Goal: Transaction & Acquisition: Purchase product/service

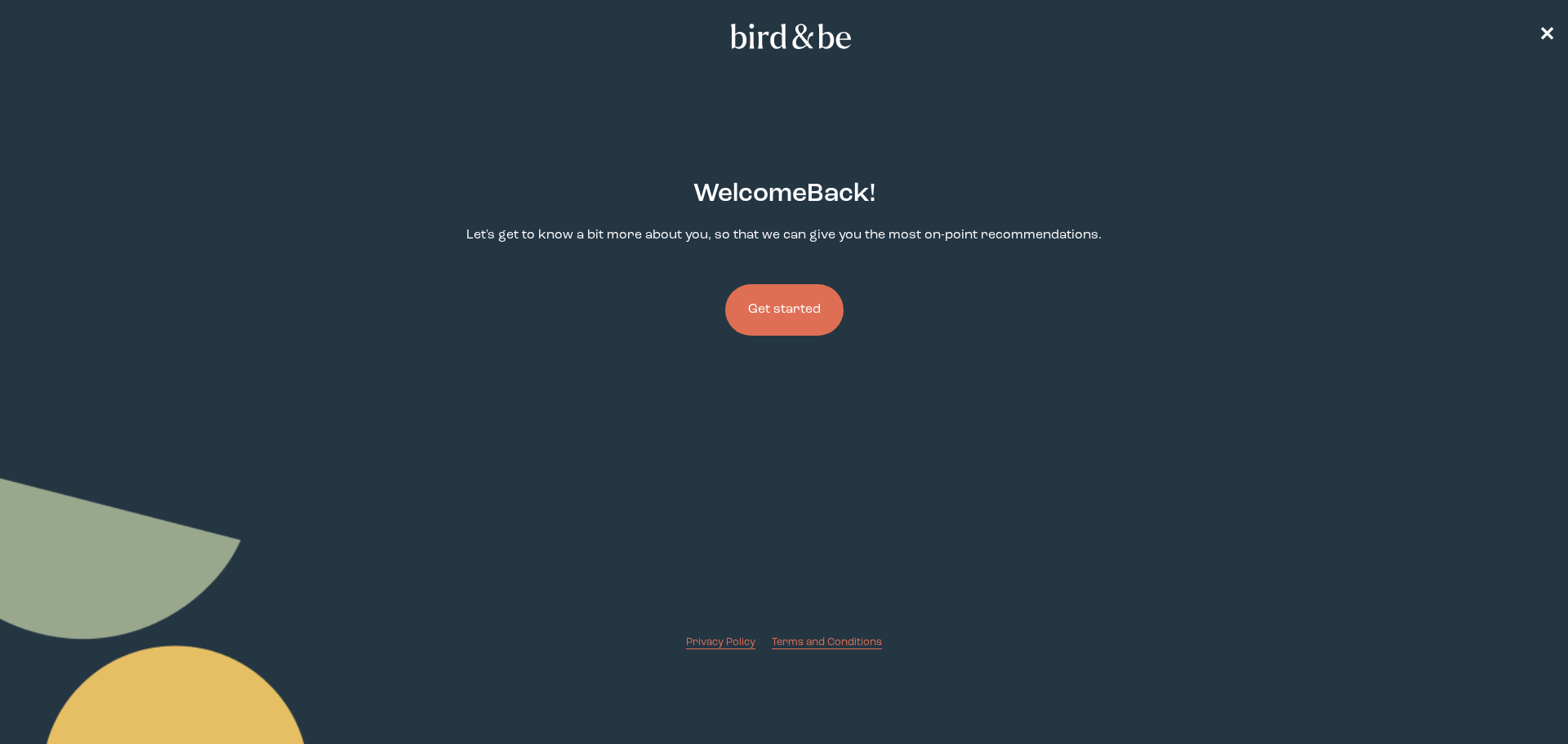
click at [744, 309] on button "Get started" at bounding box center [785, 311] width 119 height 52
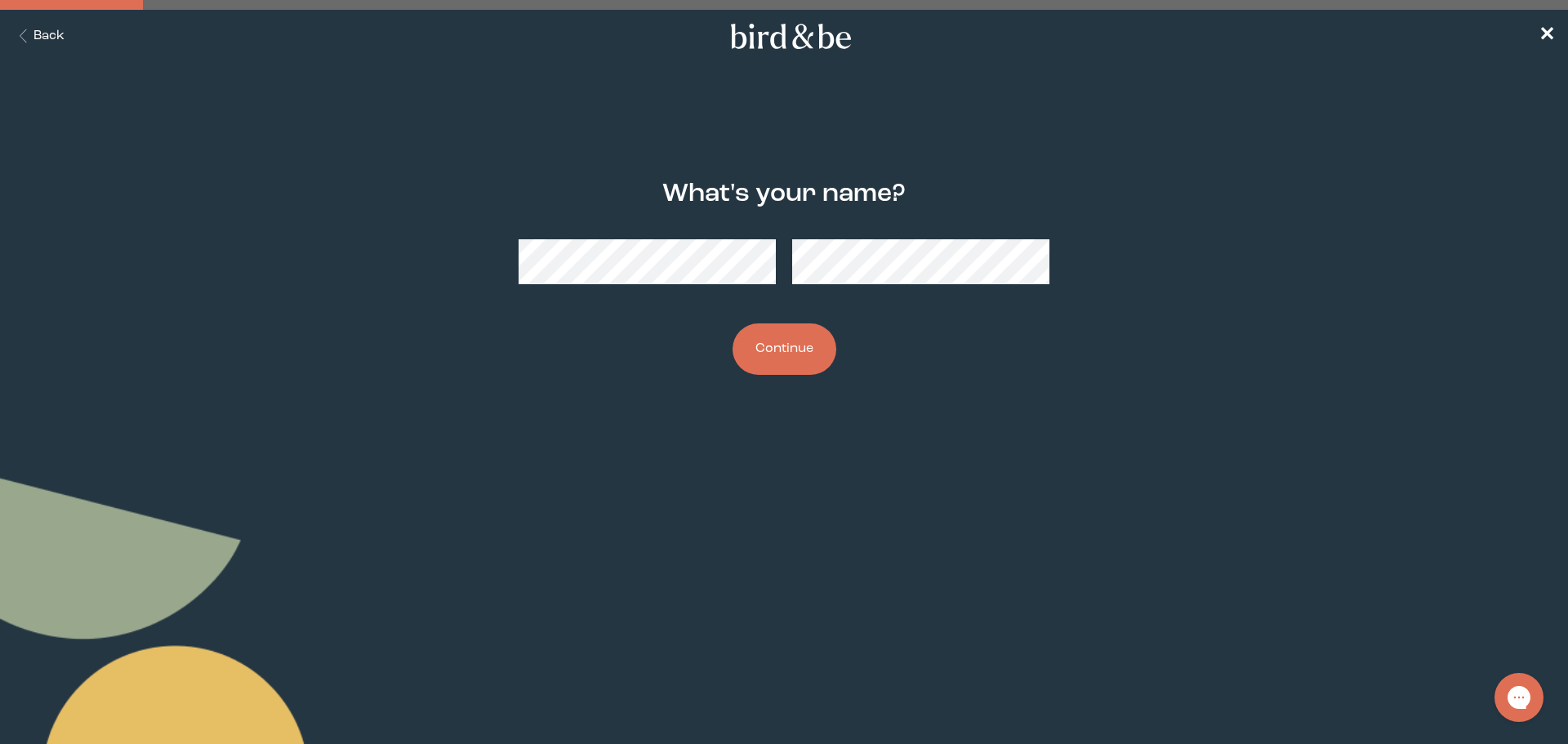
click at [798, 356] on button "Continue" at bounding box center [784, 349] width 104 height 52
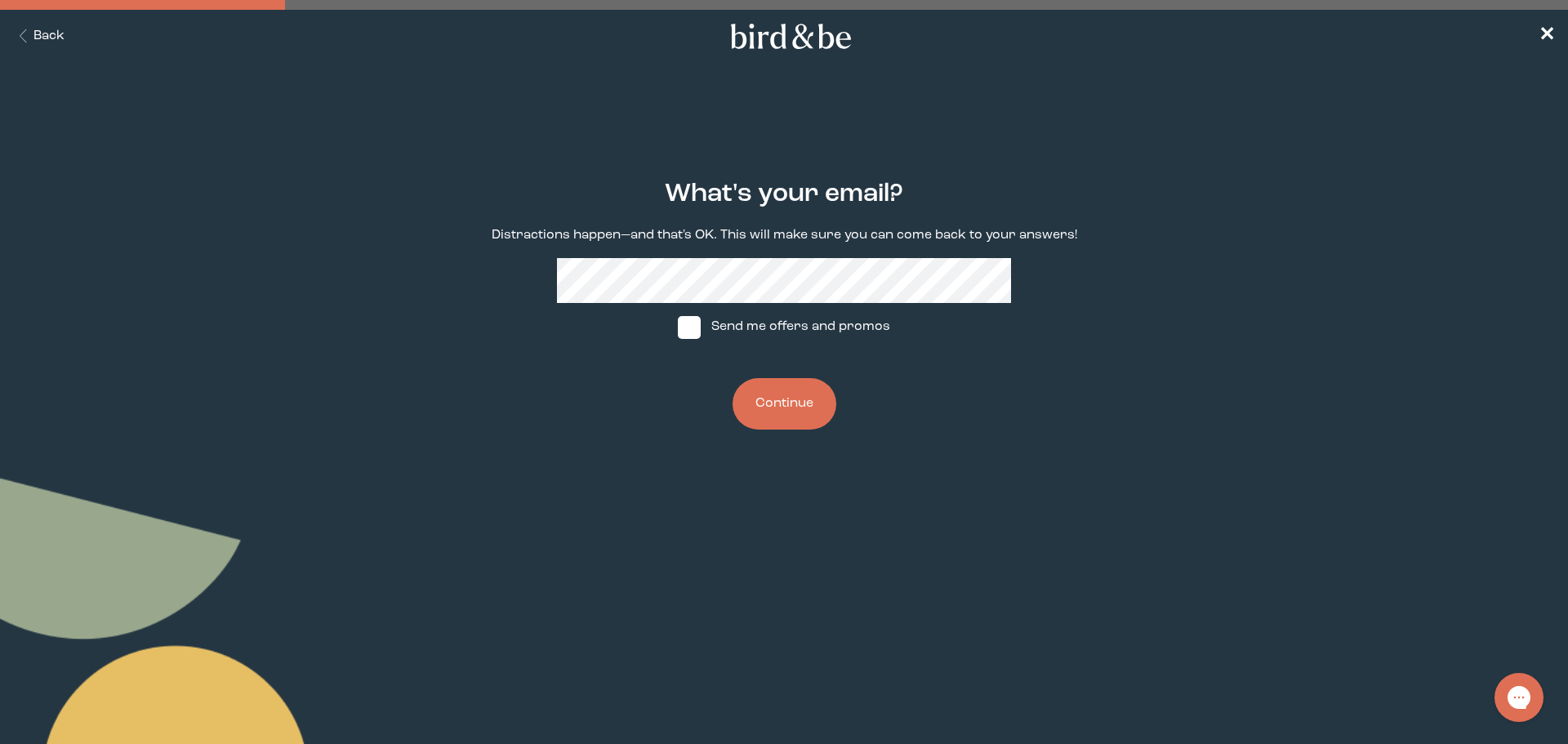
click at [778, 407] on button "Continue" at bounding box center [784, 405] width 104 height 52
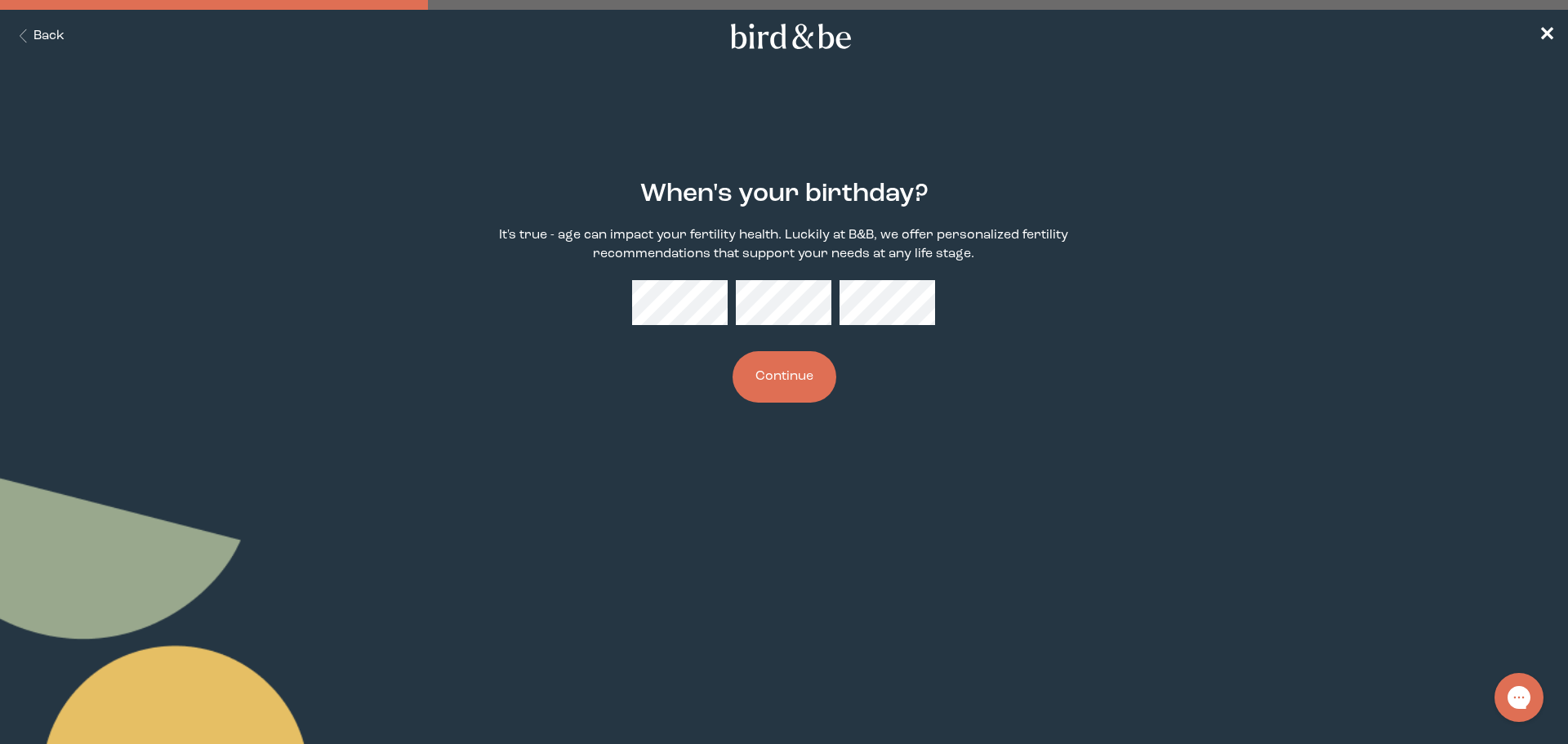
click at [779, 384] on button "Continue" at bounding box center [784, 377] width 104 height 52
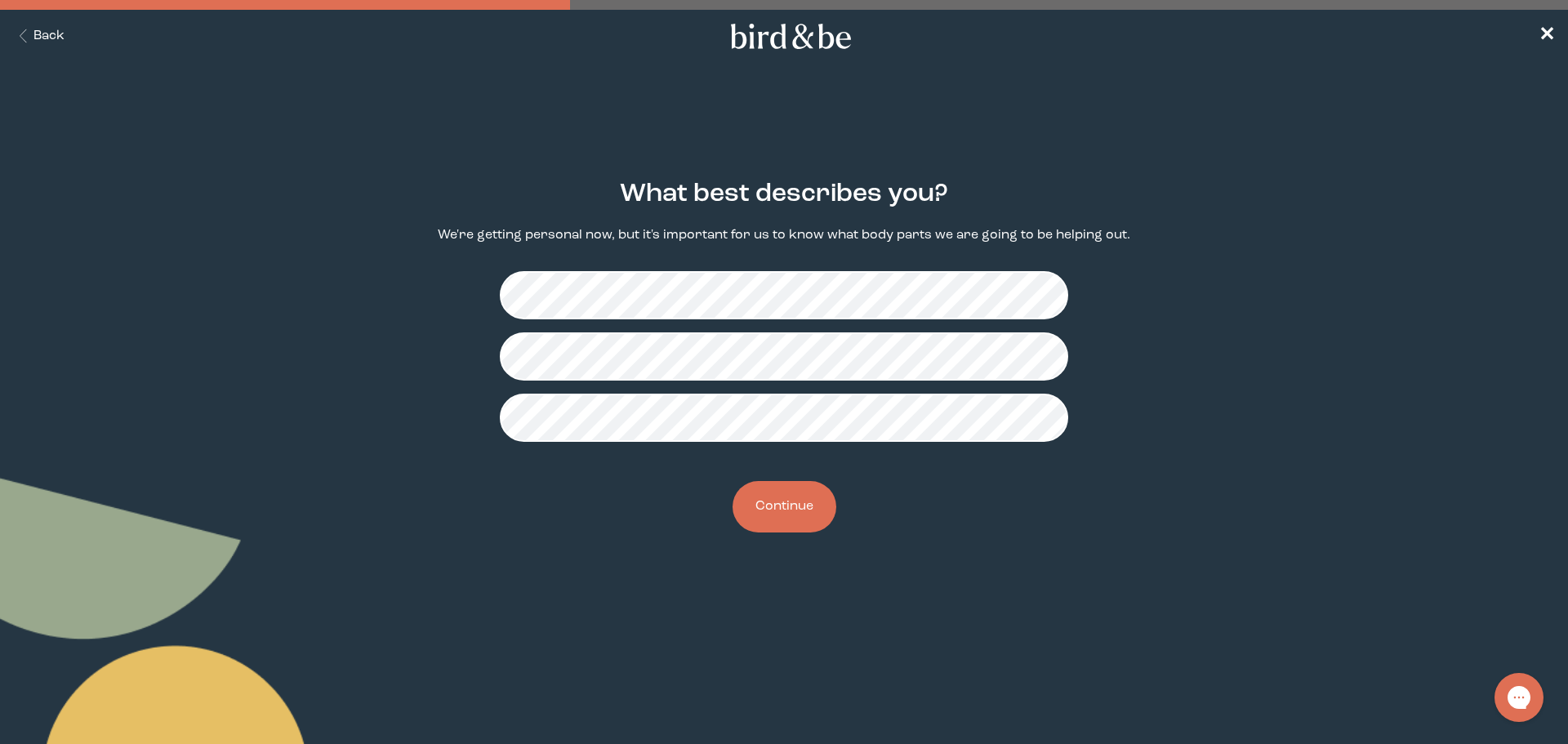
click at [803, 504] on button "Continue" at bounding box center [784, 507] width 104 height 52
click at [785, 509] on button "Continue" at bounding box center [784, 507] width 104 height 52
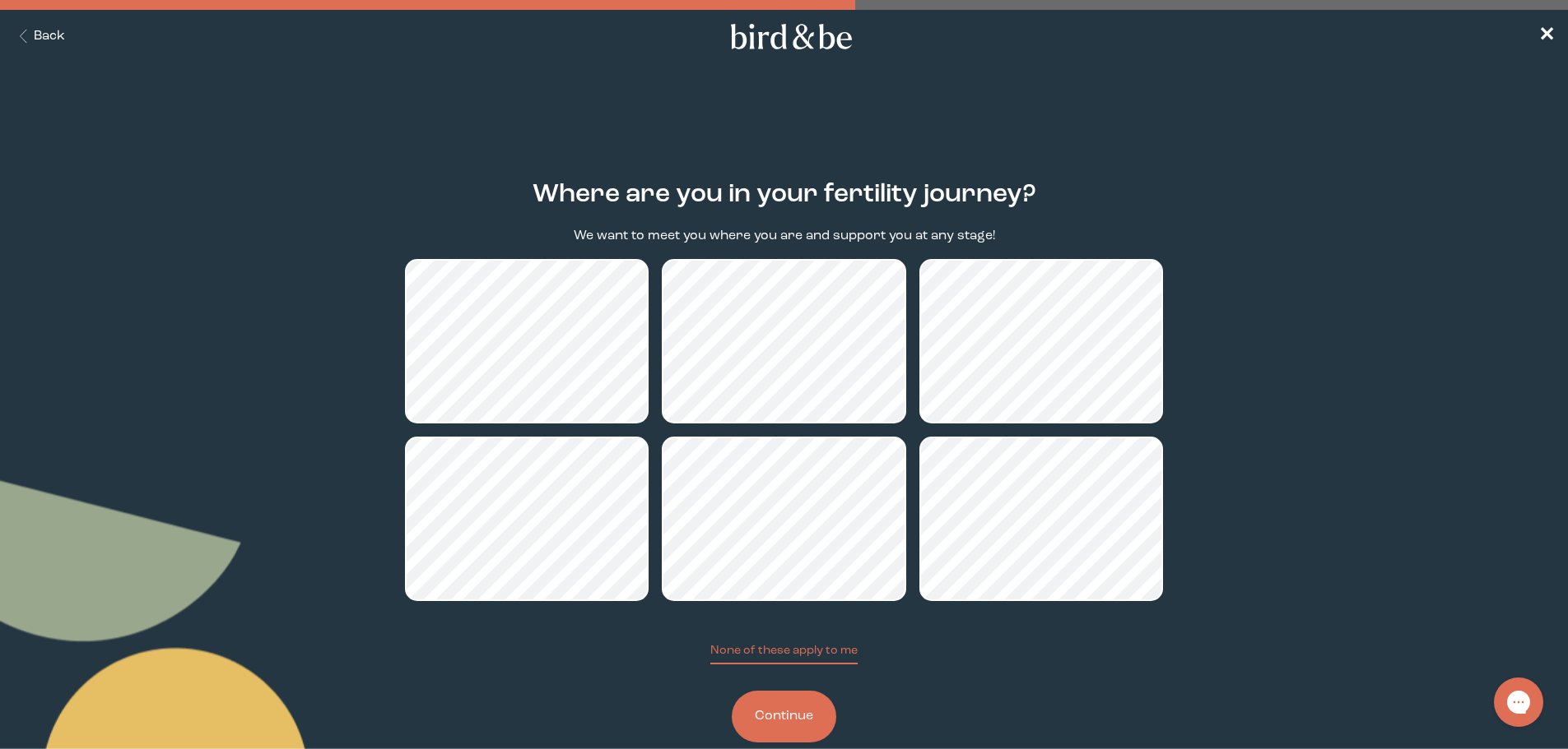
click at [806, 727] on button "Continue" at bounding box center [784, 717] width 104 height 52
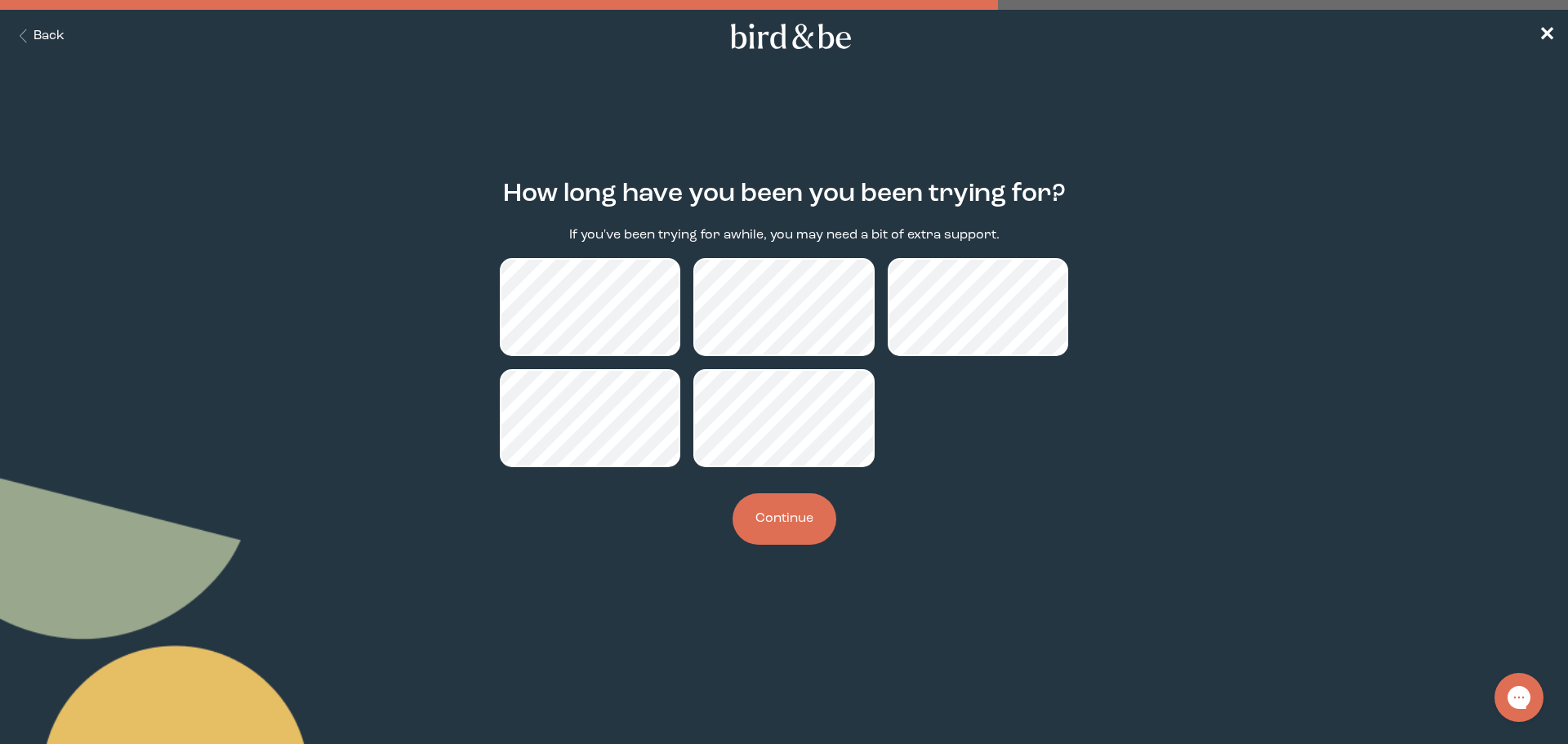
click at [782, 528] on button "Continue" at bounding box center [784, 520] width 104 height 52
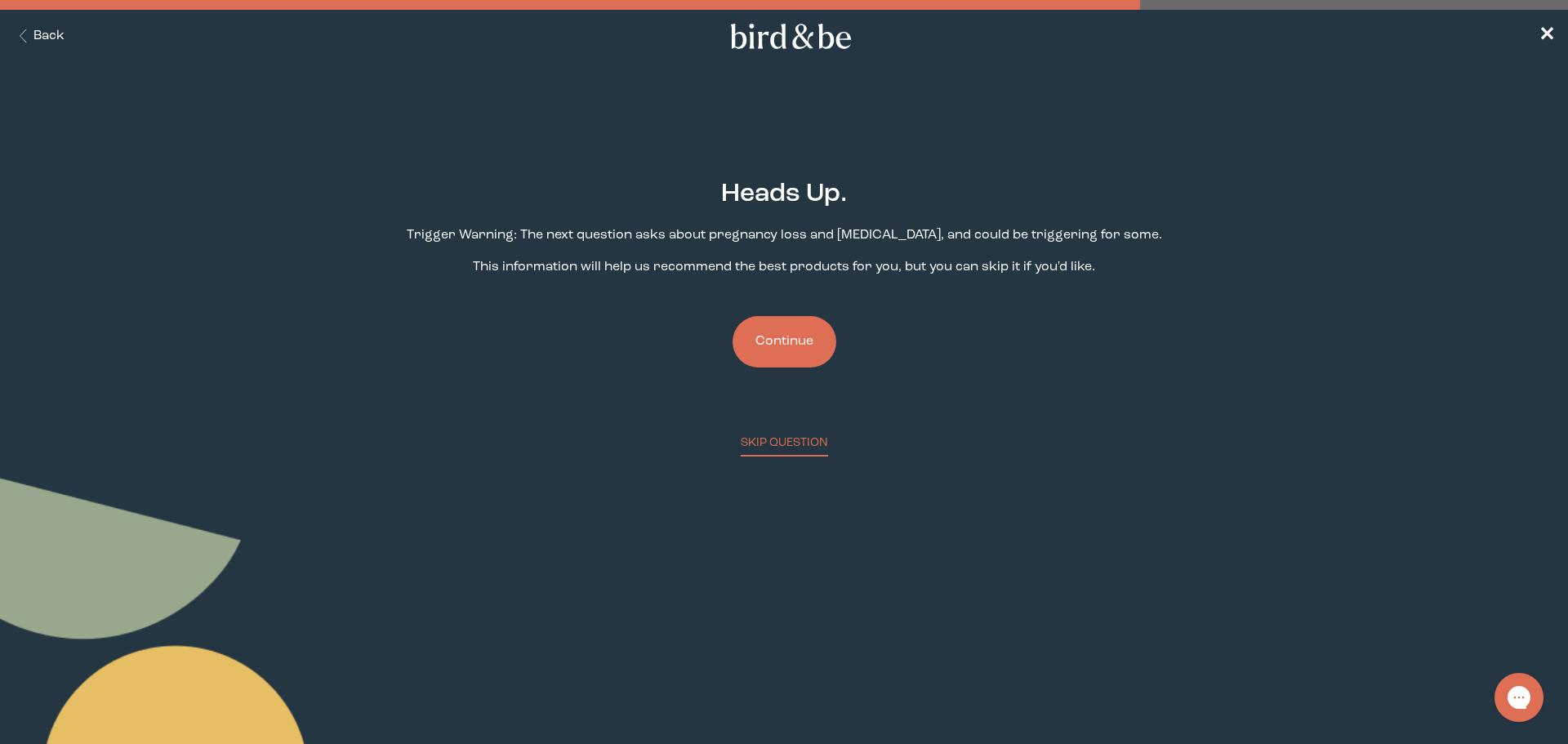
click at [788, 360] on button "Continue" at bounding box center [784, 342] width 104 height 52
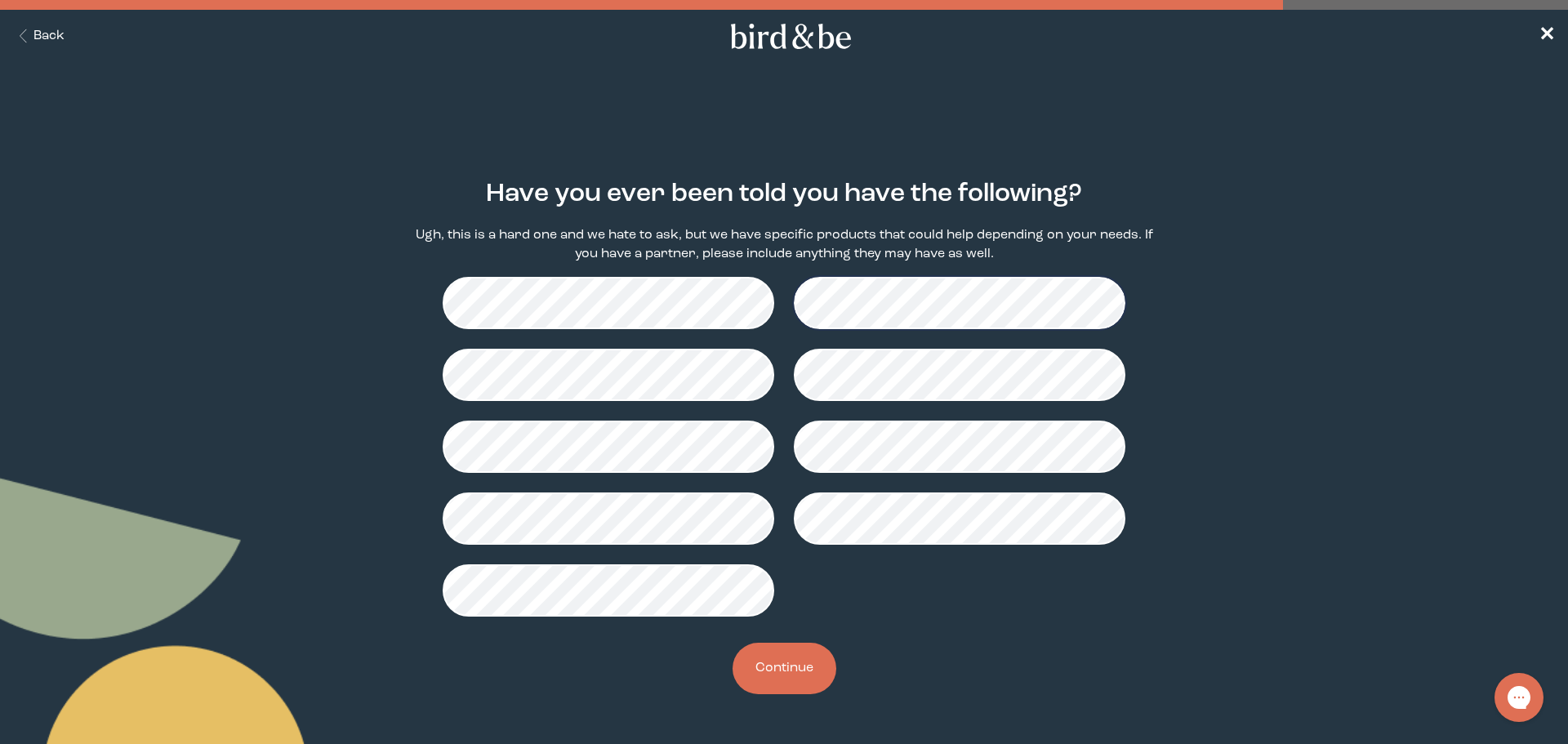
click at [790, 669] on button "Continue" at bounding box center [784, 669] width 104 height 52
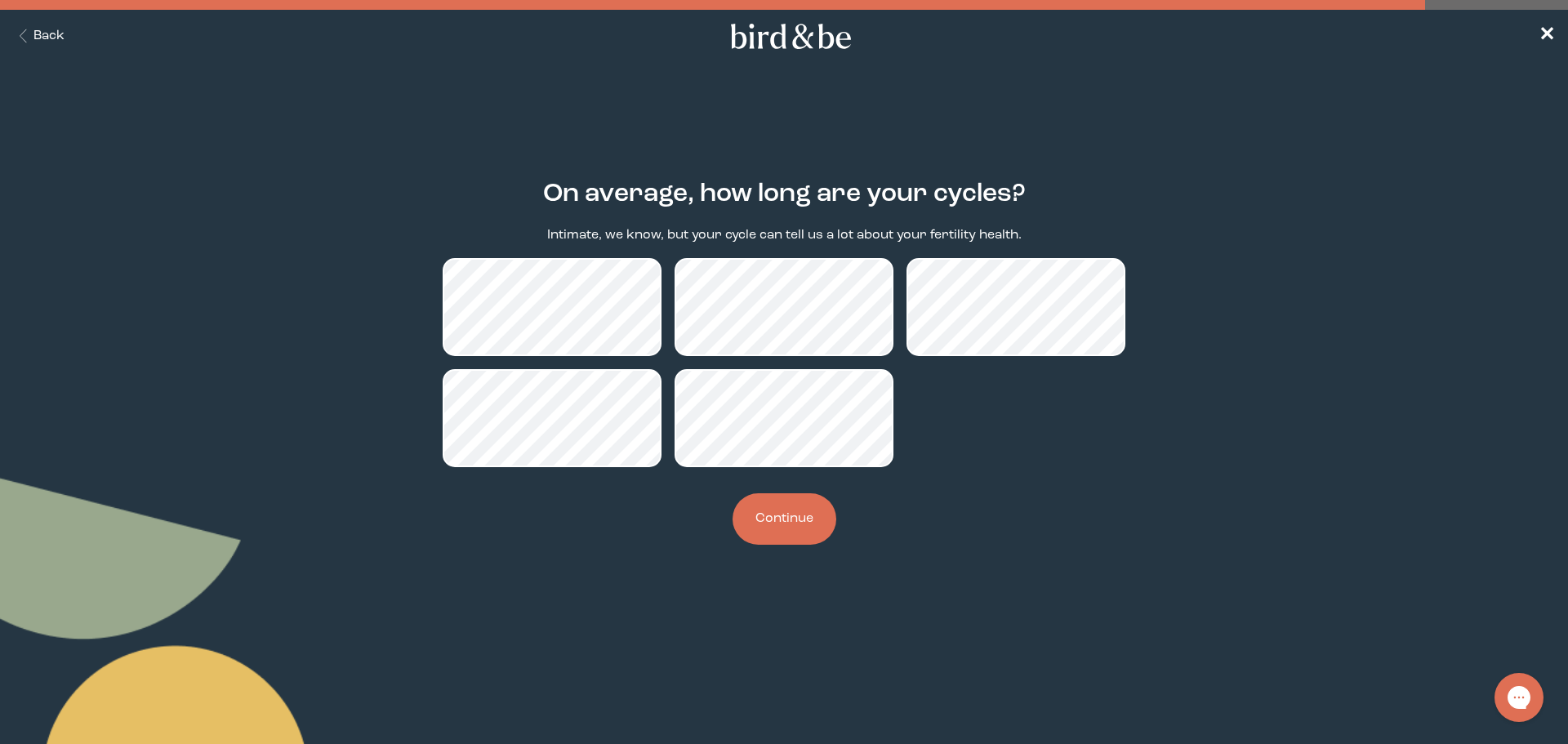
click at [761, 523] on button "Continue" at bounding box center [784, 520] width 104 height 52
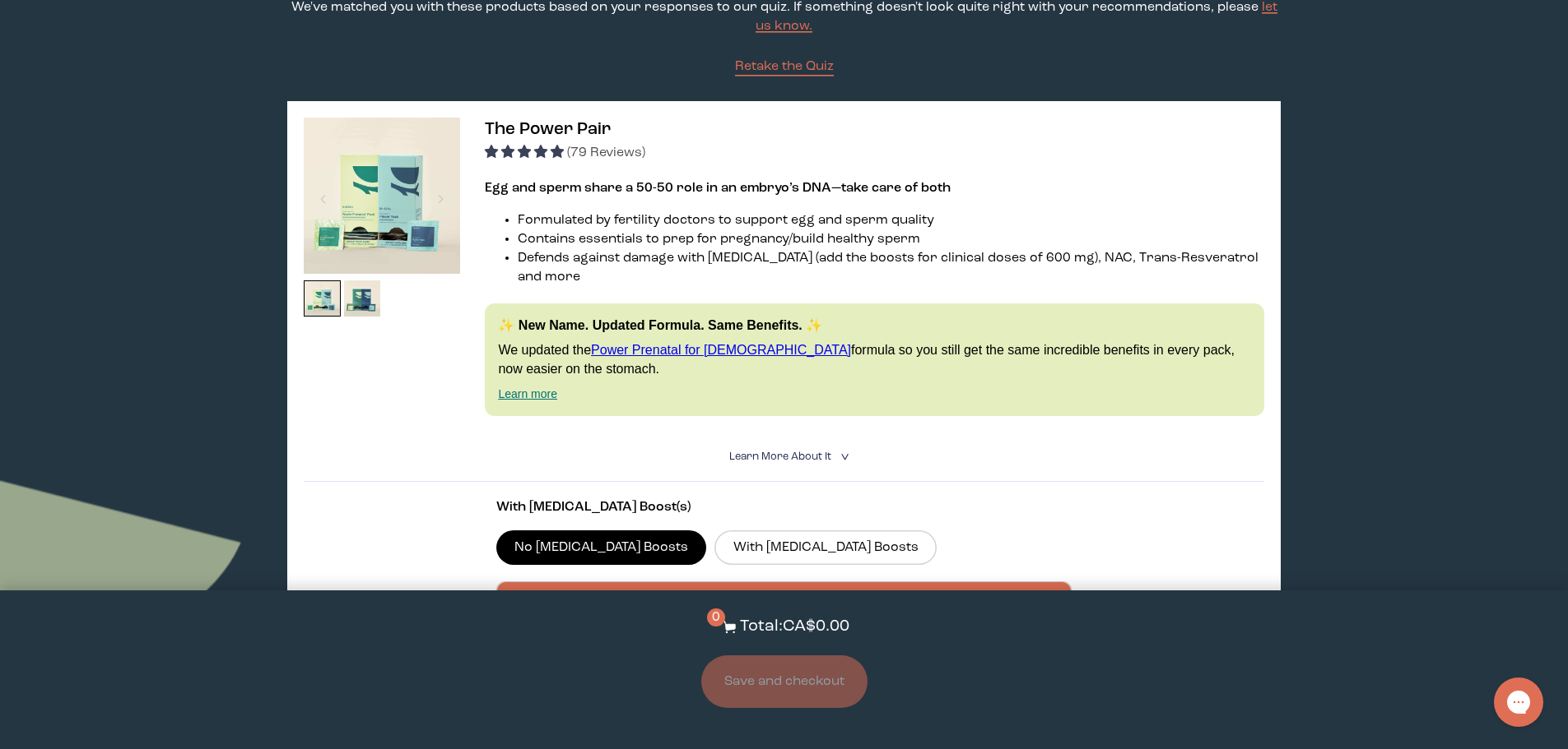
scroll to position [164, 0]
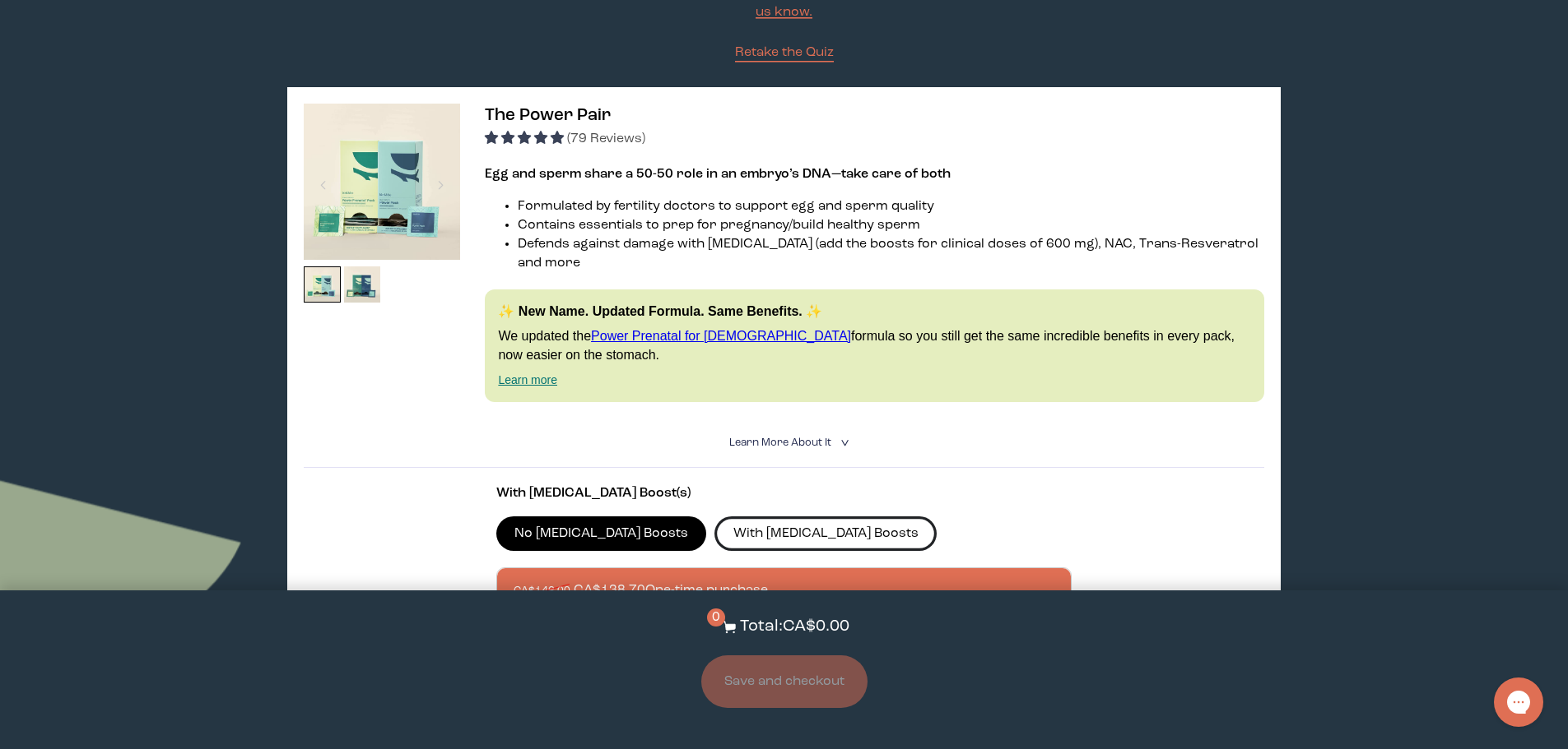
click at [714, 516] on label "With [MEDICAL_DATA] Boosts" at bounding box center [826, 534] width 222 height 35
click at [0, 0] on input "With [MEDICAL_DATA] Boosts" at bounding box center [0, 0] width 0 height 0
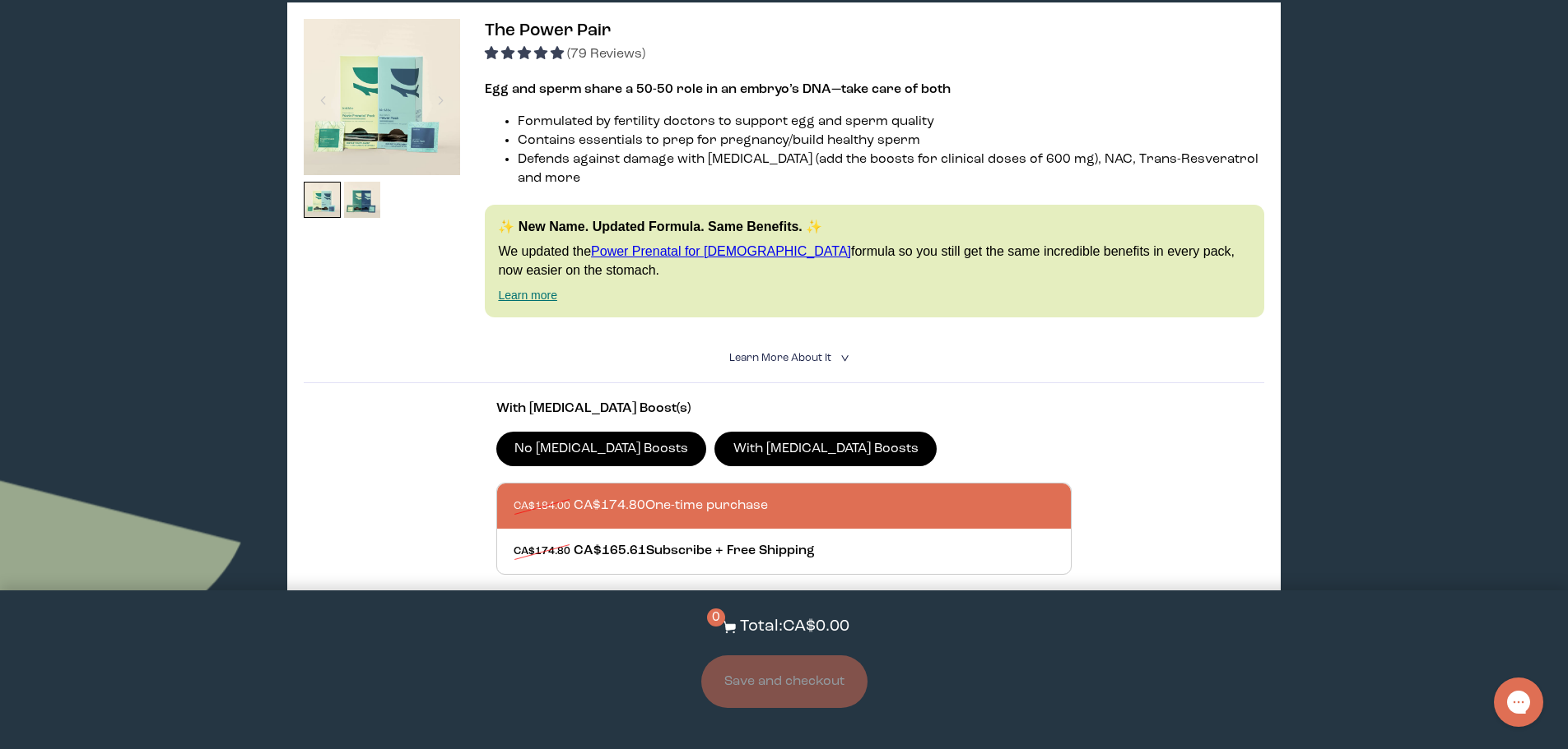
scroll to position [329, 0]
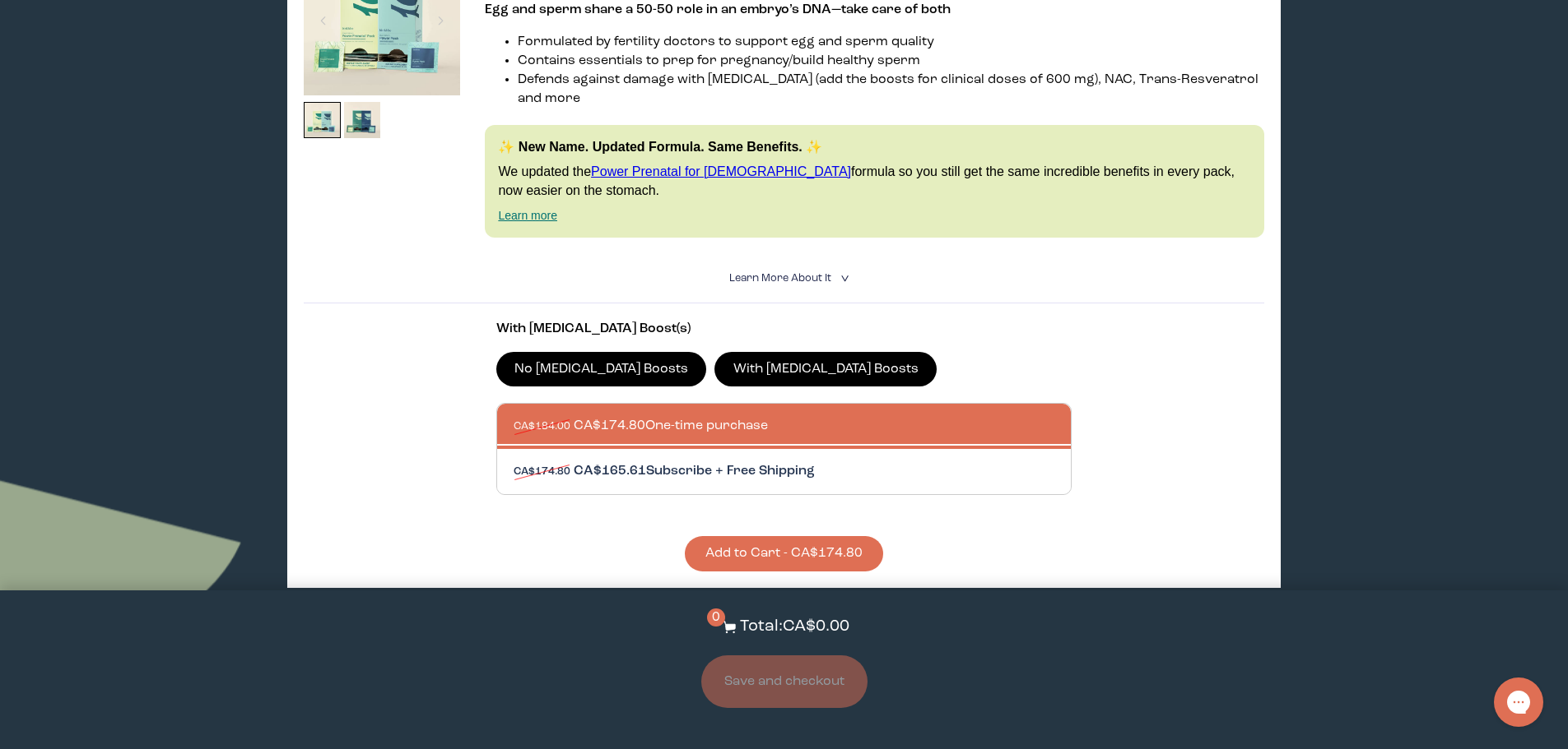
click at [567, 453] on div at bounding box center [800, 471] width 574 height 45
click at [514, 461] on input "CA$174.80 CA$165.61 Subscribe + Free Shipping" at bounding box center [513, 461] width 1 height 1
radio input "true"
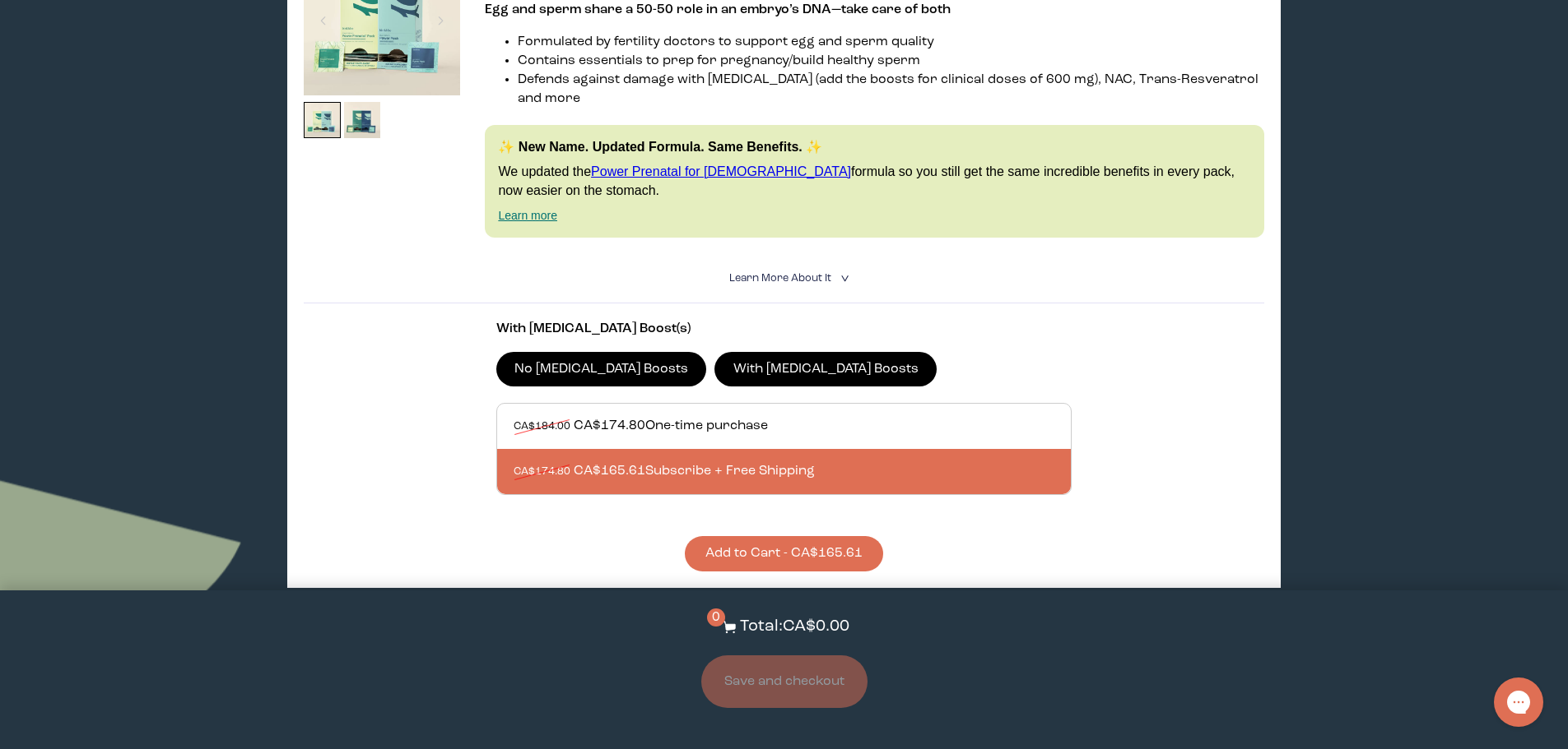
click at [800, 541] on button "Add to Cart - CA$165.61" at bounding box center [783, 554] width 198 height 36
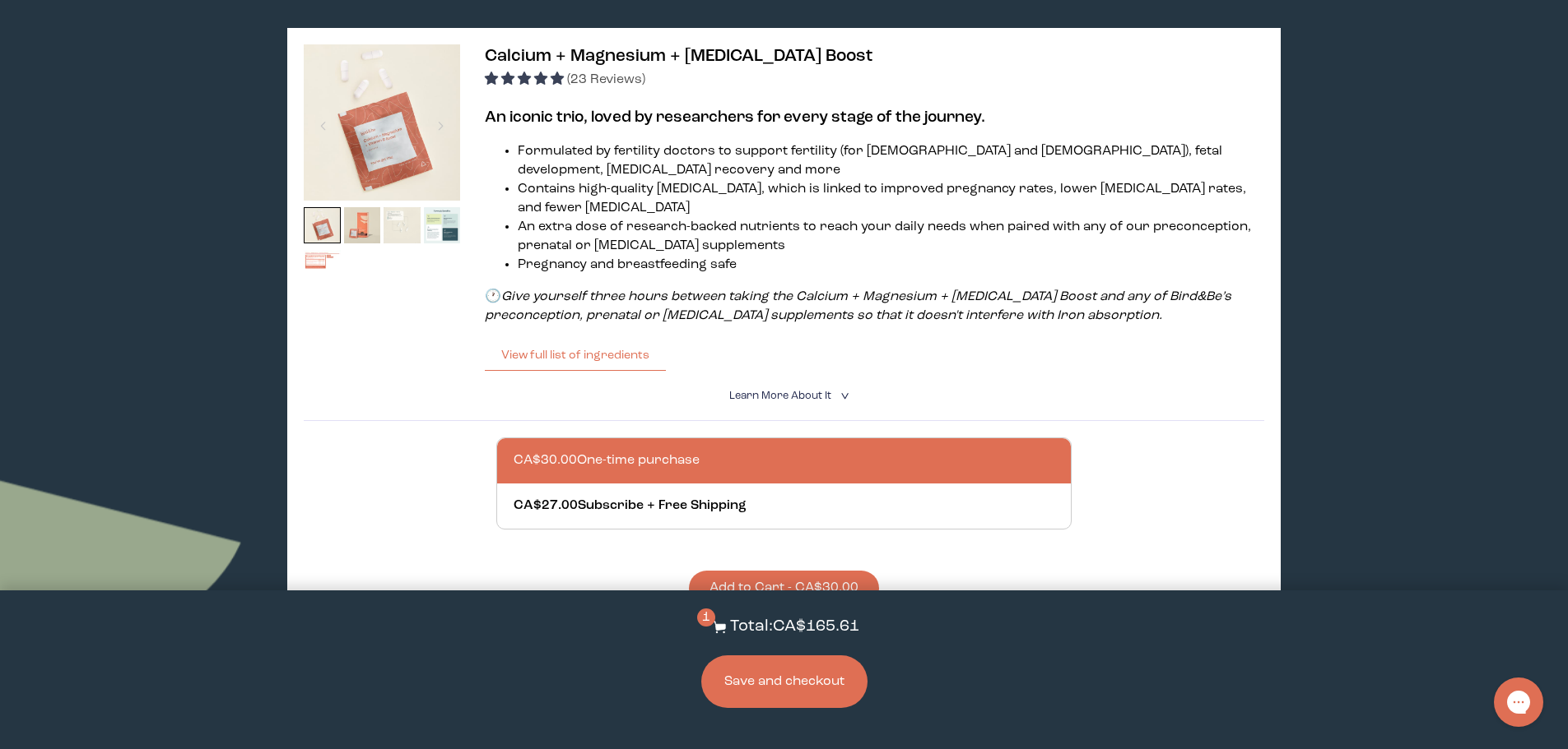
scroll to position [3126, 0]
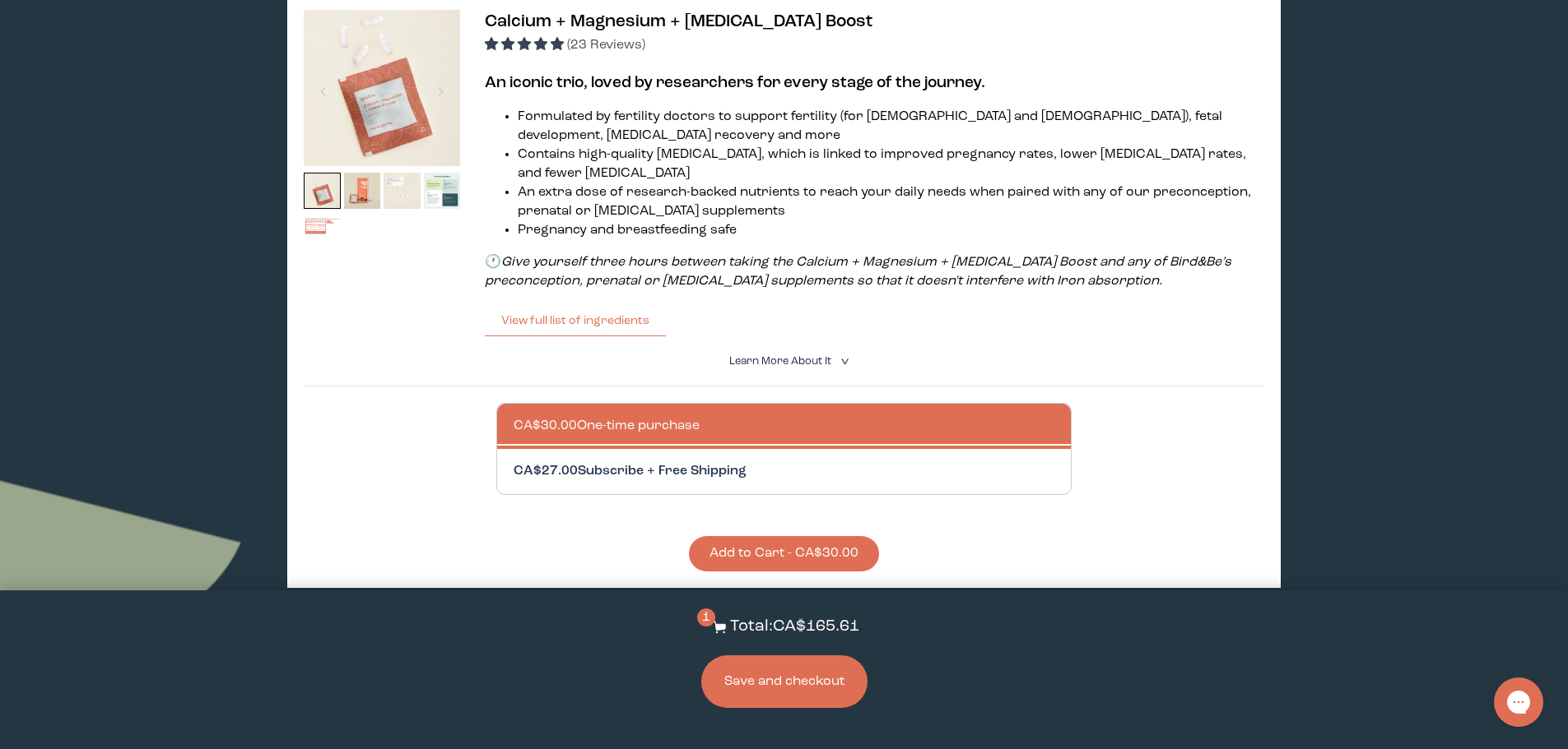
click at [610, 453] on div at bounding box center [800, 471] width 574 height 45
click at [514, 461] on input "CA$27.00 Subscribe + Free Shipping" at bounding box center [513, 461] width 1 height 1
radio input "true"
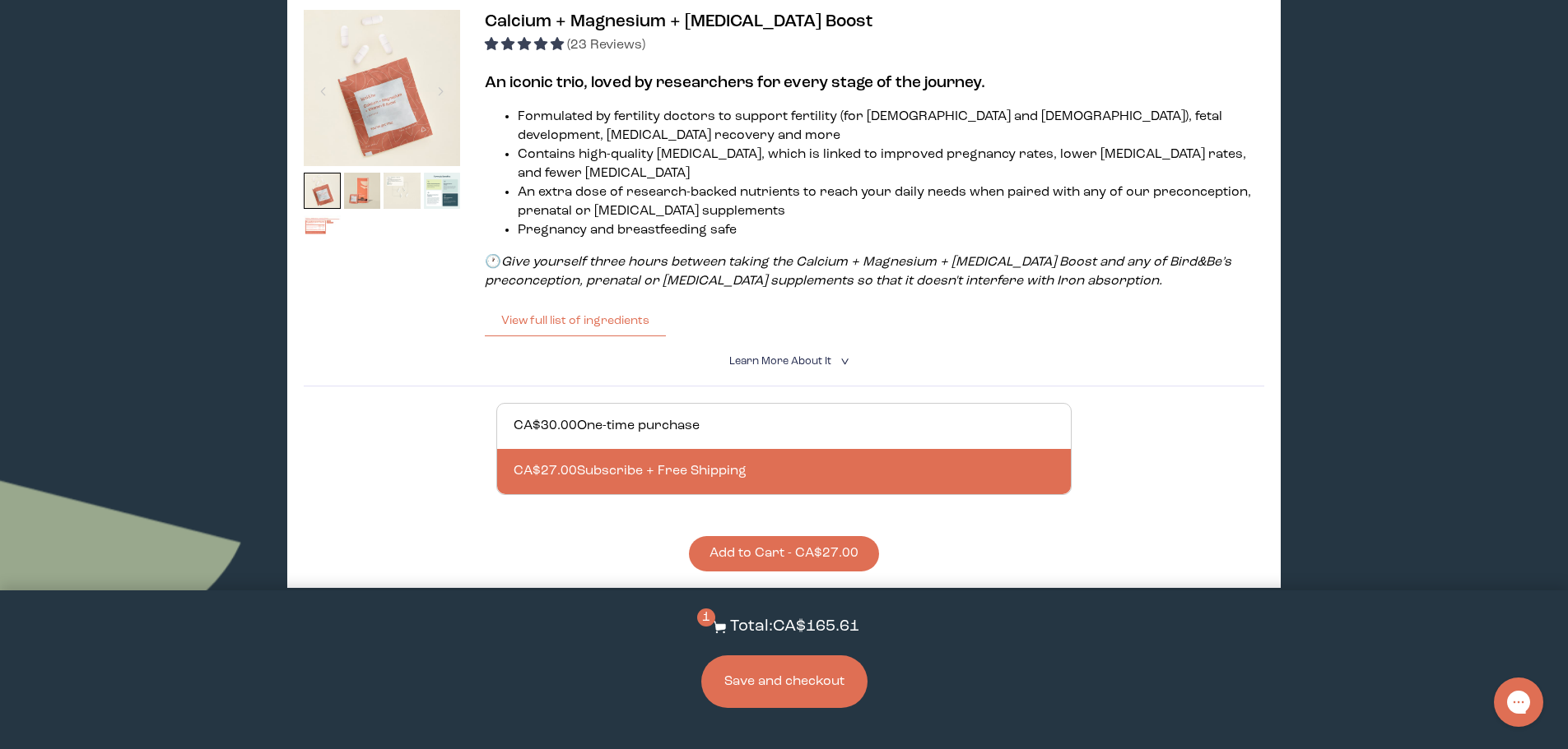
click at [731, 541] on button "Add to Cart - CA$27.00" at bounding box center [783, 554] width 190 height 36
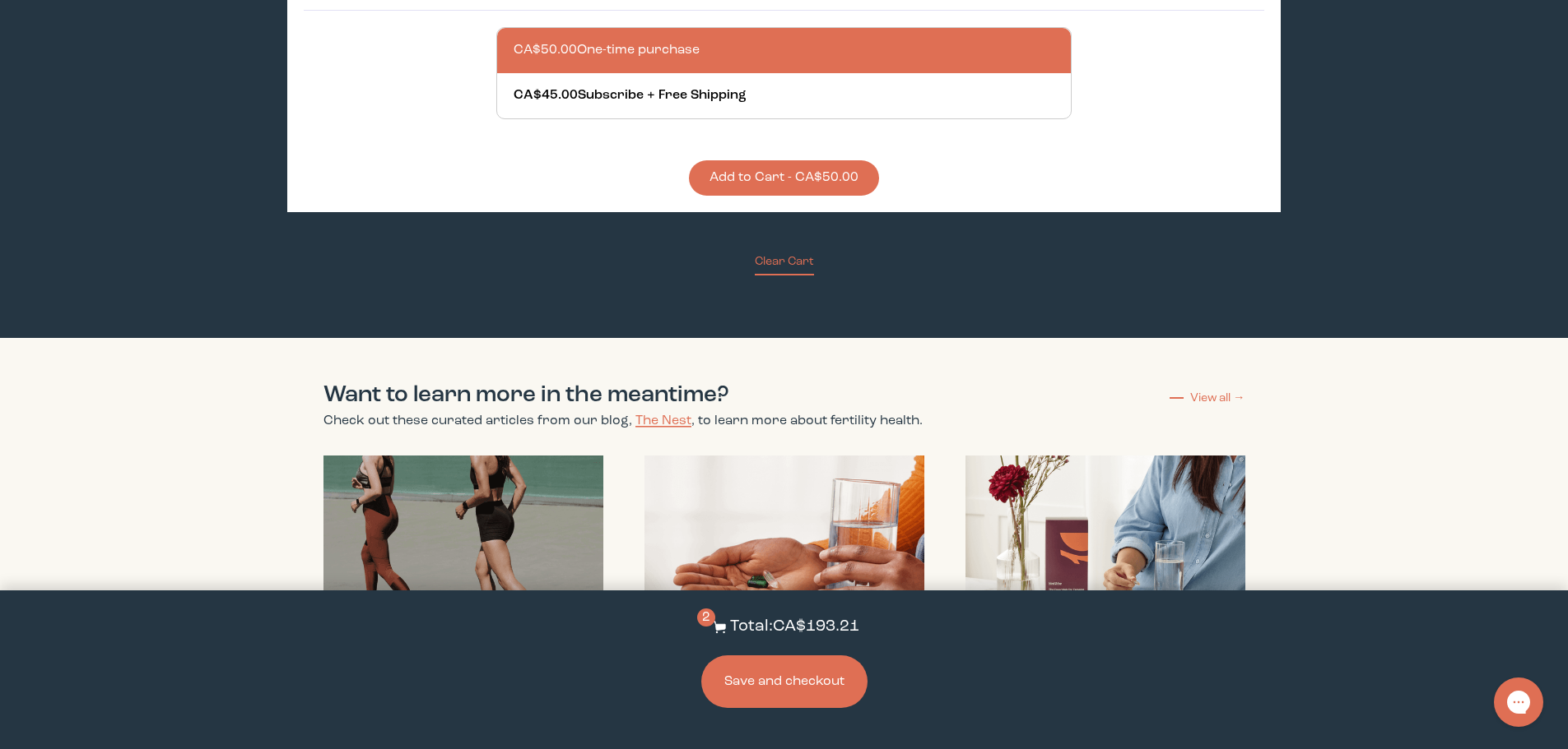
scroll to position [4936, 0]
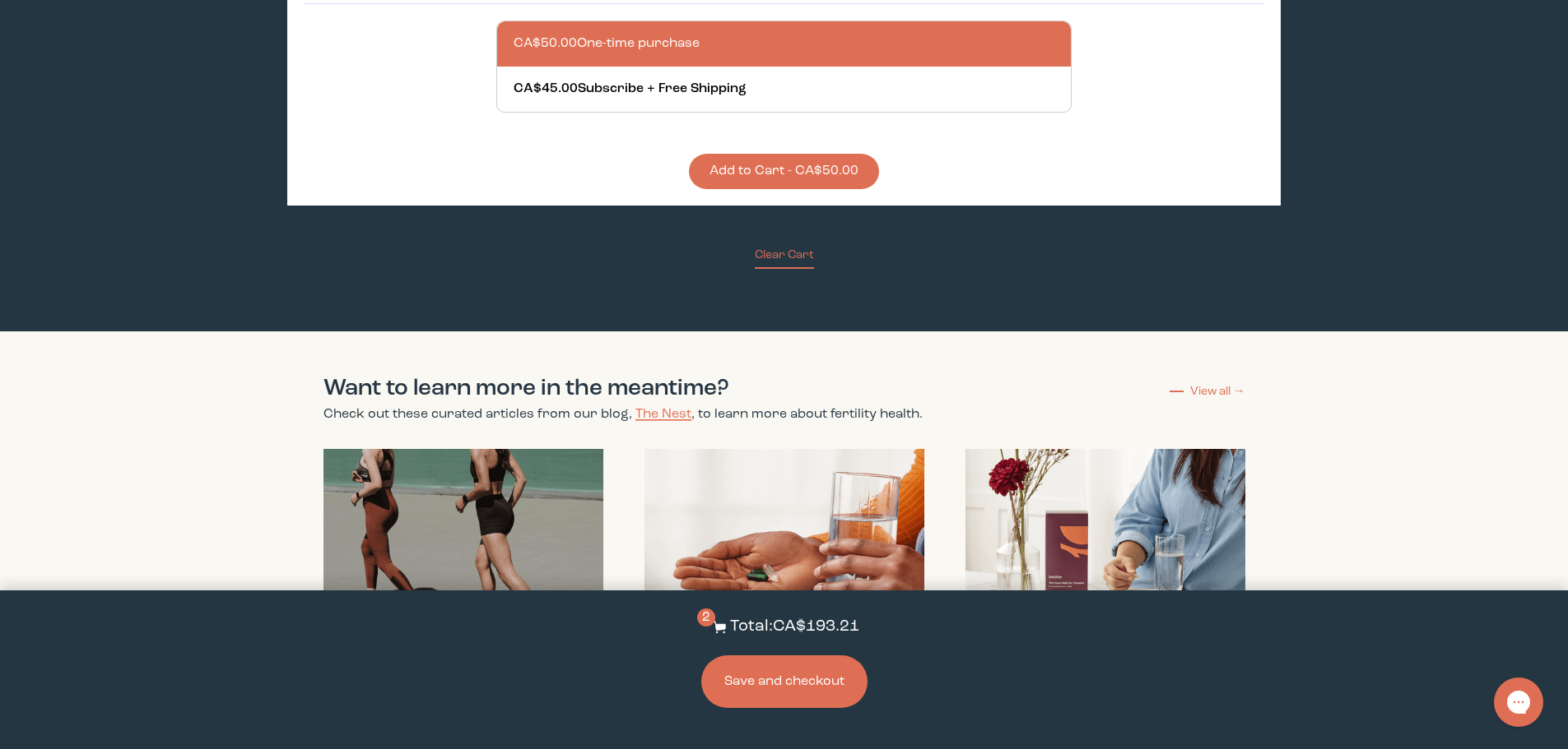
click at [764, 687] on button "Save and checkout" at bounding box center [784, 681] width 166 height 53
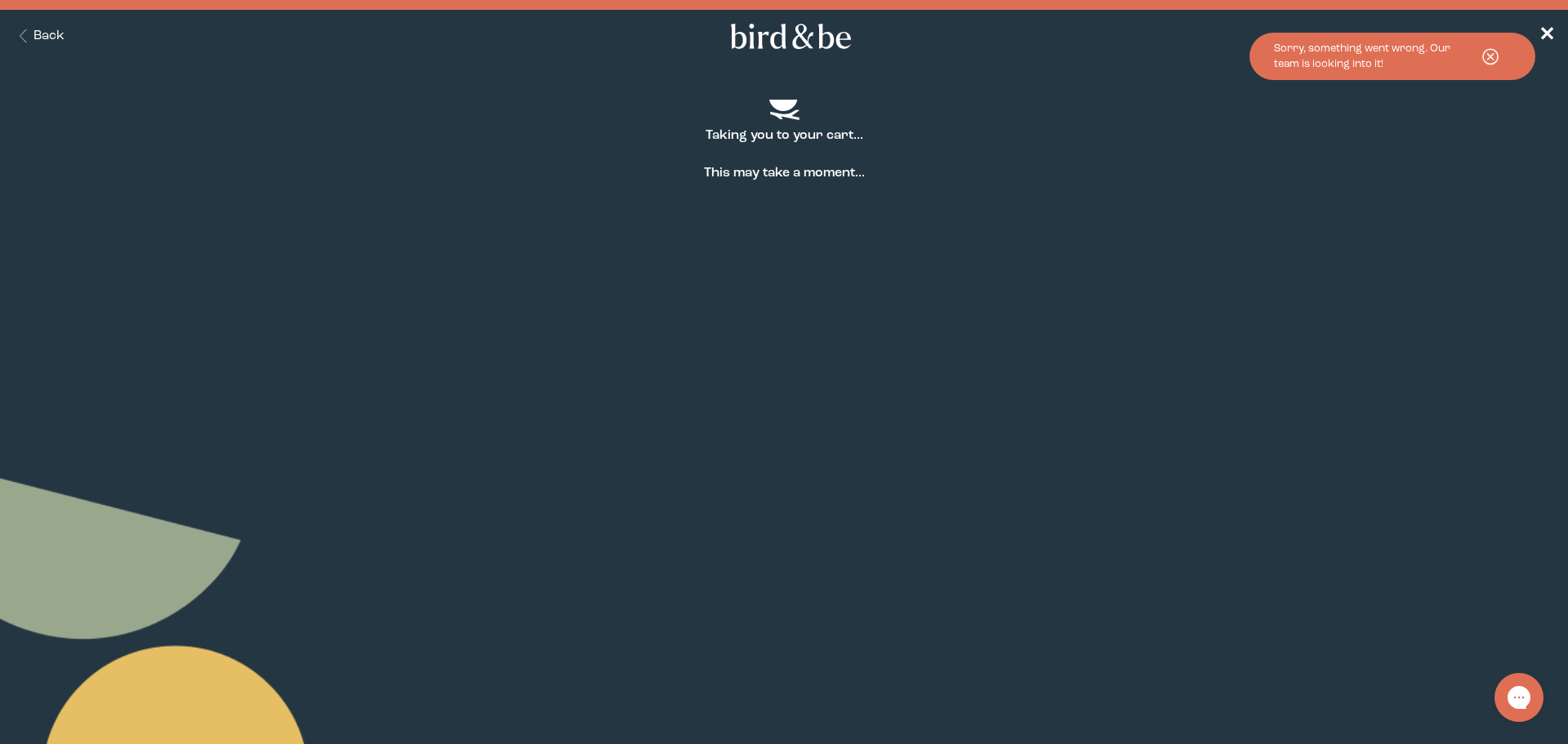
click at [62, 35] on button "Back" at bounding box center [39, 36] width 52 height 19
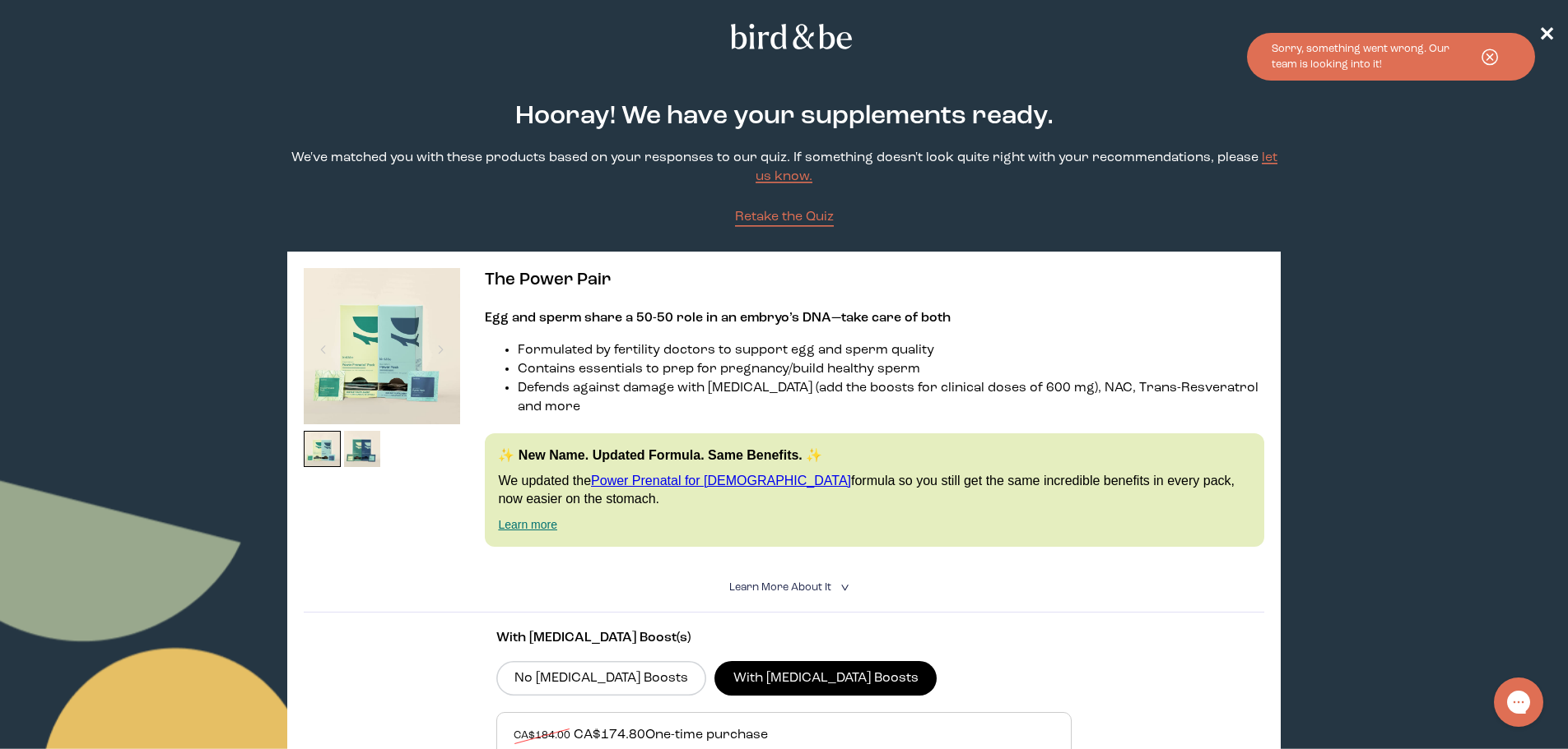
click at [37, 24] on nav "✕" at bounding box center [784, 36] width 1568 height 53
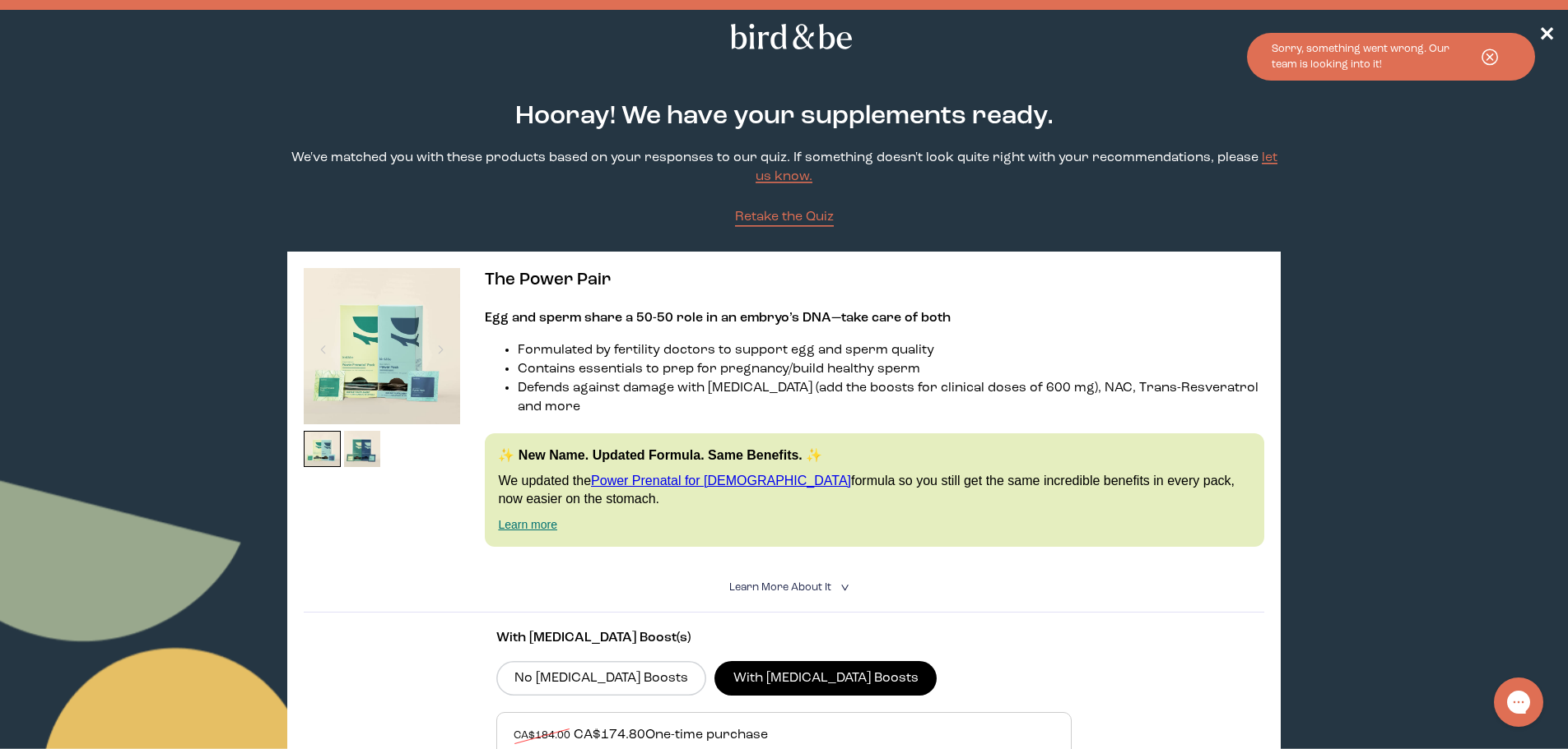
click at [829, 31] on icon at bounding box center [792, 37] width 129 height 25
